Goal: Information Seeking & Learning: Understand process/instructions

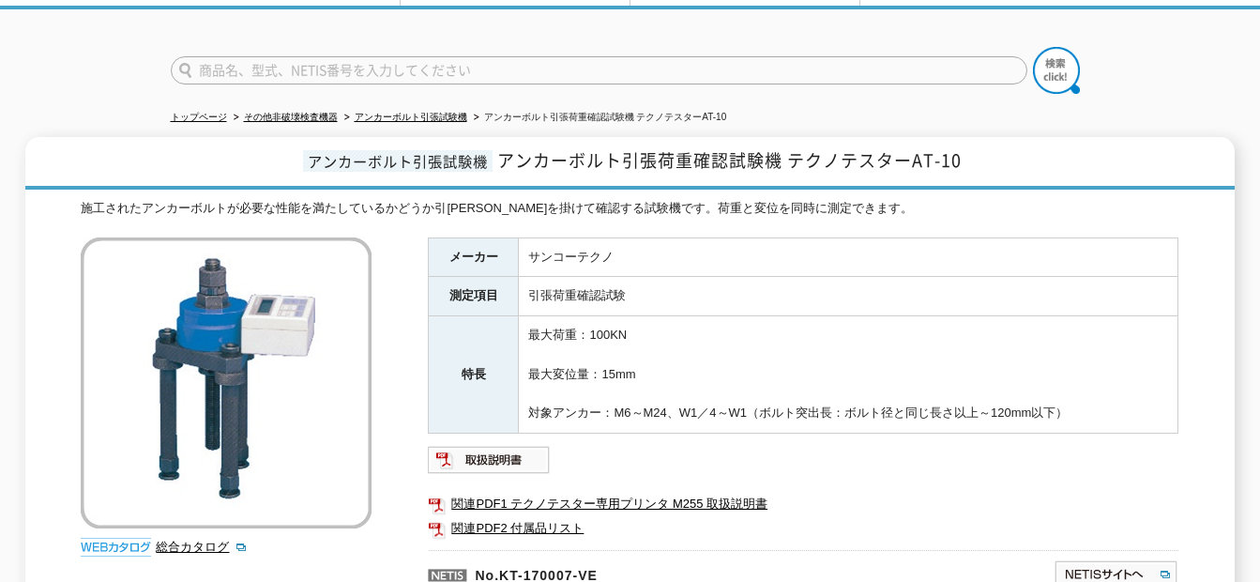
scroll to position [51, 0]
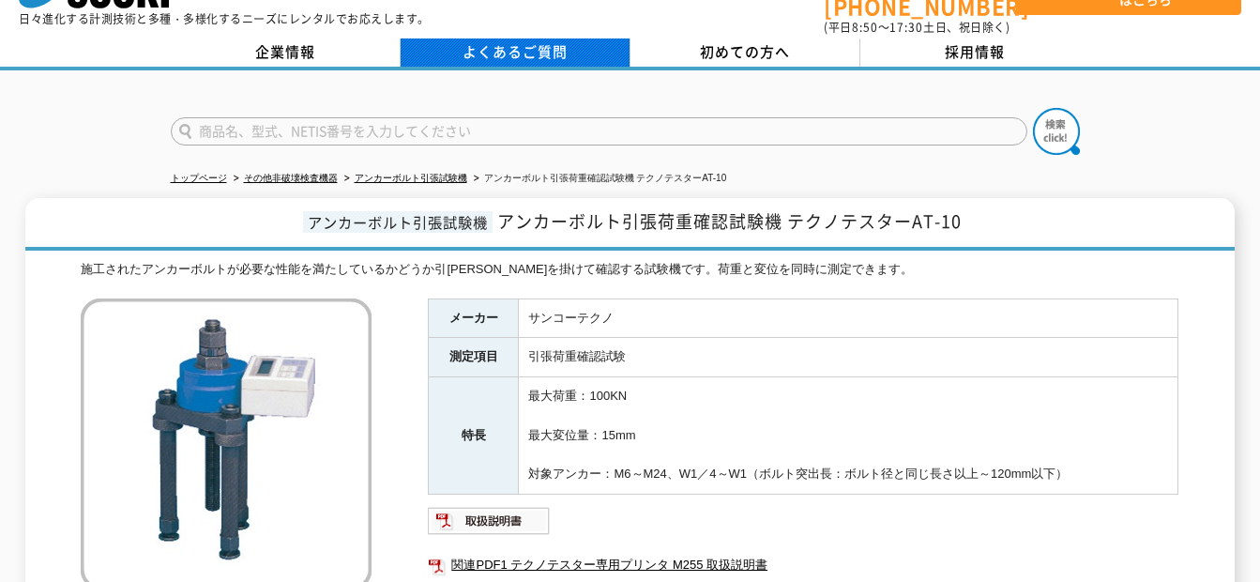
click at [546, 38] on link "よくあるご質問" at bounding box center [516, 52] width 230 height 28
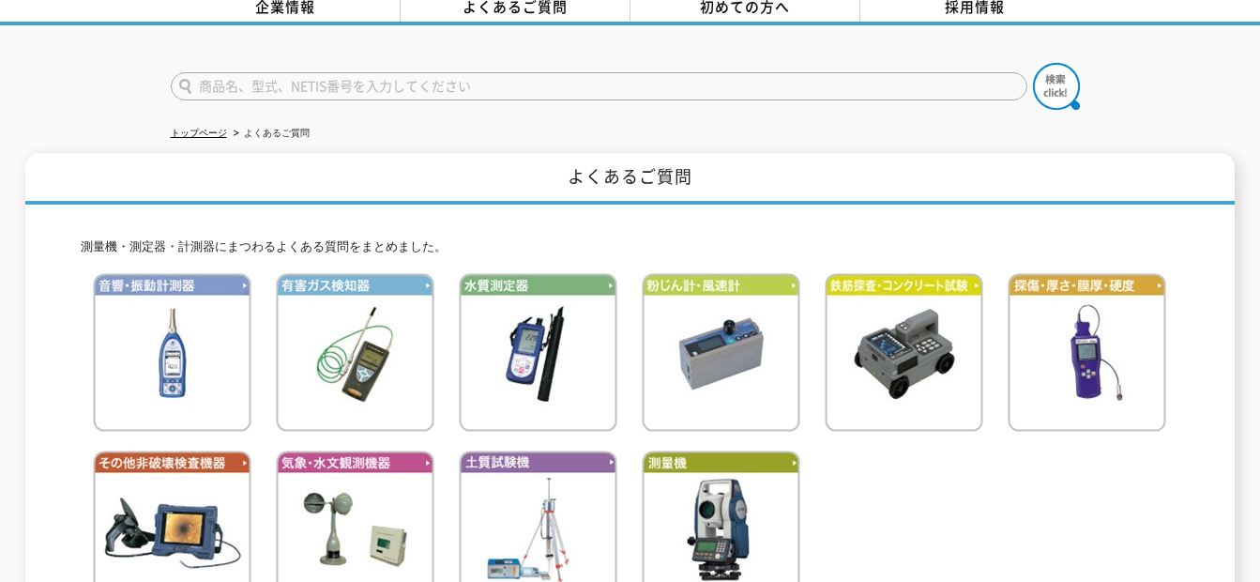
scroll to position [26, 0]
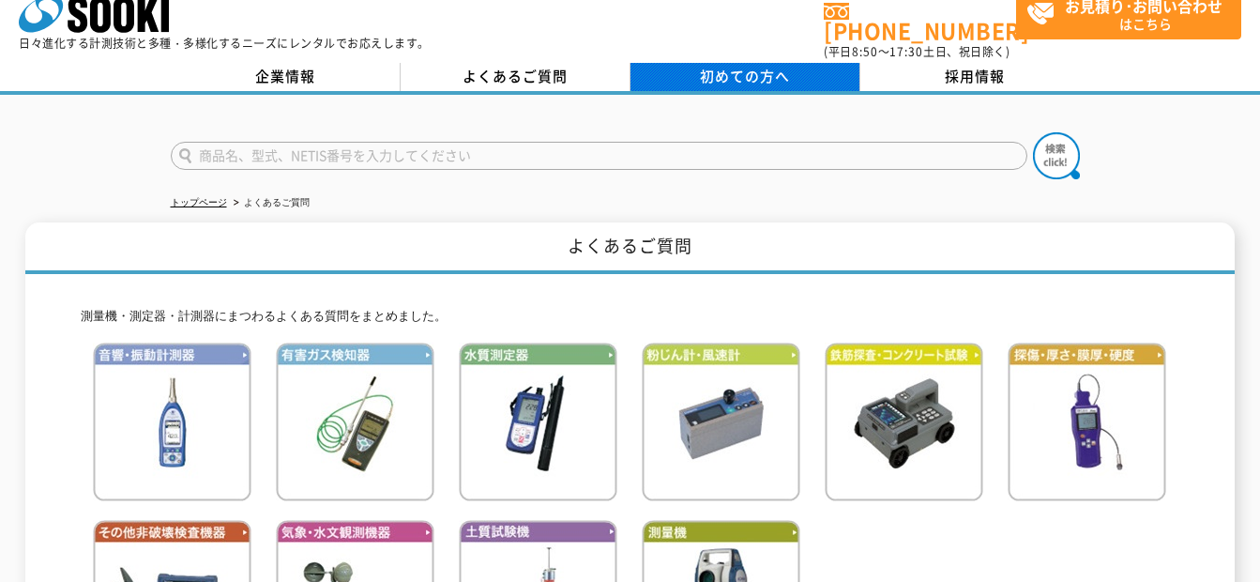
click at [774, 66] on span "初めての方へ" at bounding box center [745, 76] width 90 height 21
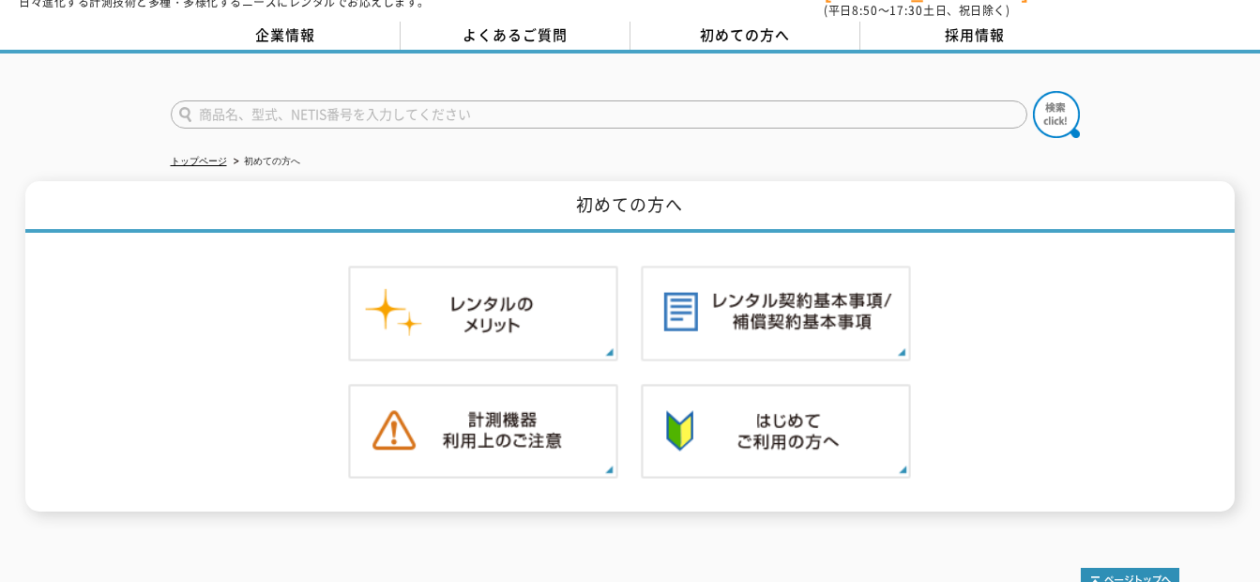
scroll to position [159, 0]
